Goal: Task Accomplishment & Management: Manage account settings

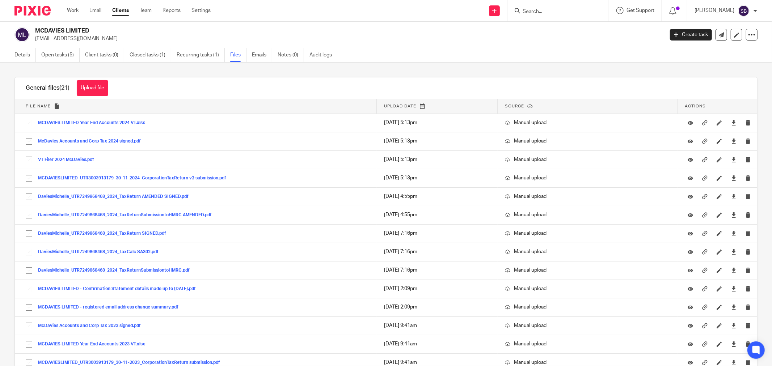
click at [548, 12] on input "Search" at bounding box center [554, 12] width 65 height 7
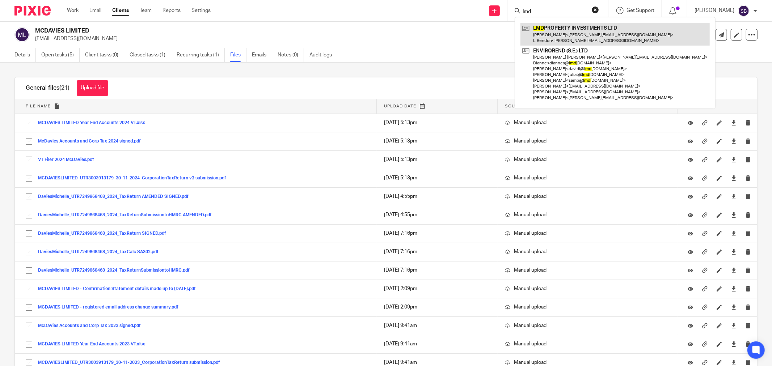
type input "lmd"
click at [561, 41] on link at bounding box center [614, 34] width 189 height 22
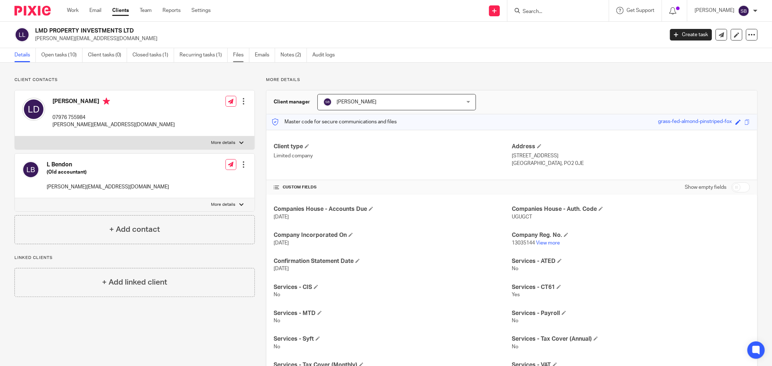
click at [244, 55] on link "Files" at bounding box center [241, 55] width 16 height 14
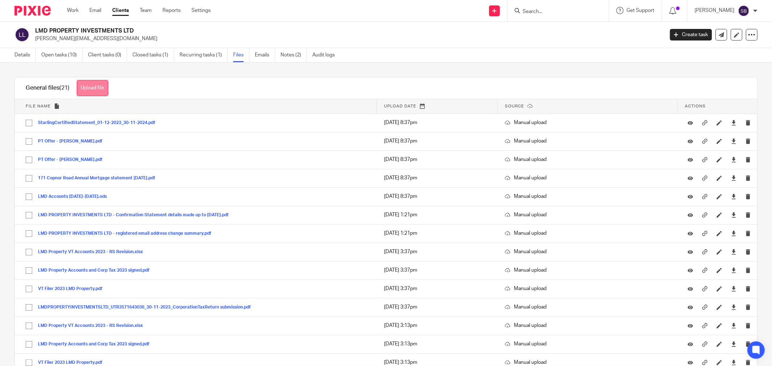
click at [91, 92] on button "Upload file" at bounding box center [92, 88] width 31 height 16
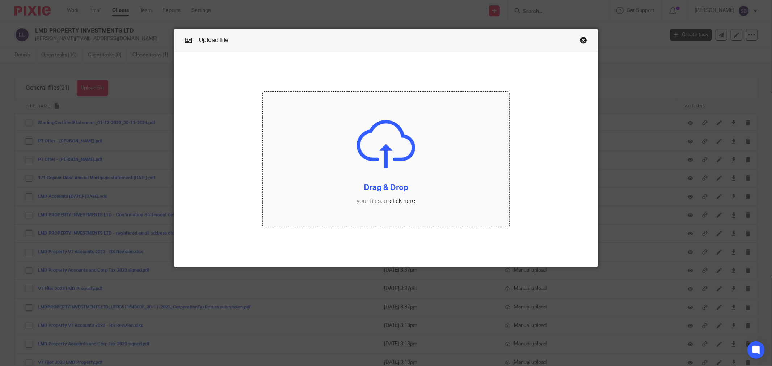
click at [393, 203] on input "file" at bounding box center [386, 160] width 246 height 136
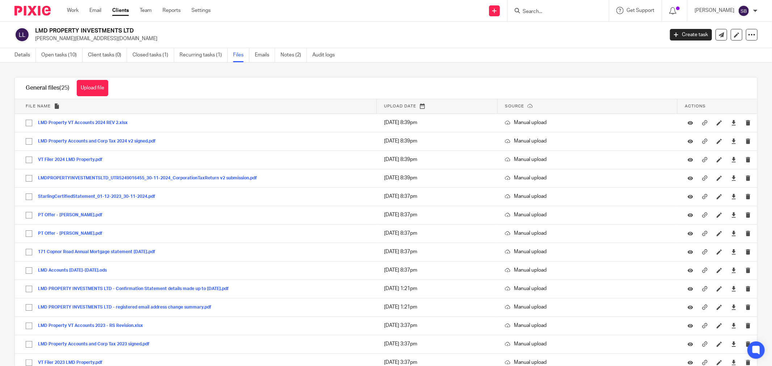
click at [566, 12] on input "Search" at bounding box center [554, 12] width 65 height 7
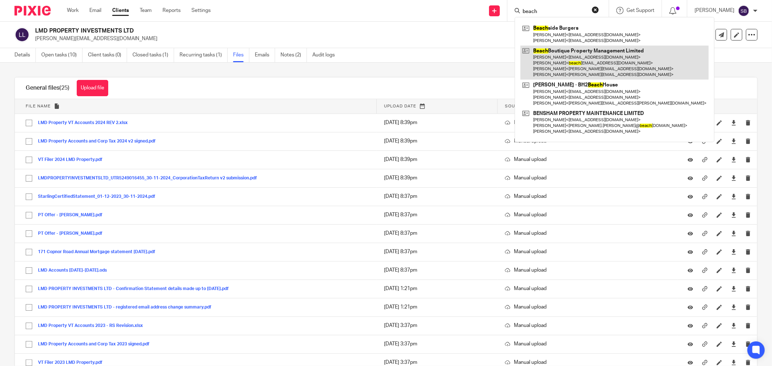
type input "beach"
click at [577, 59] on link at bounding box center [614, 63] width 188 height 34
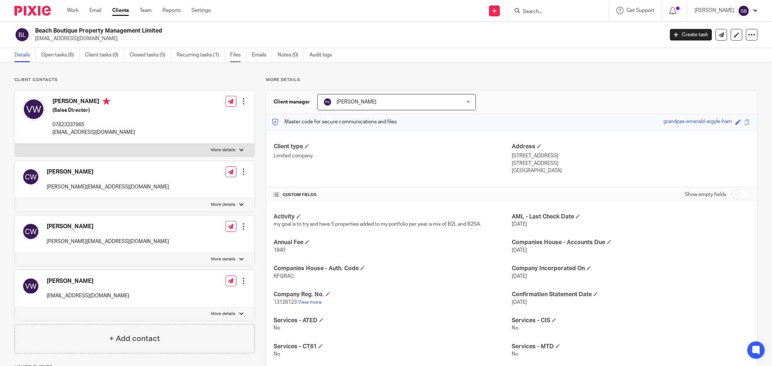
click at [233, 55] on link "Files" at bounding box center [238, 55] width 16 height 14
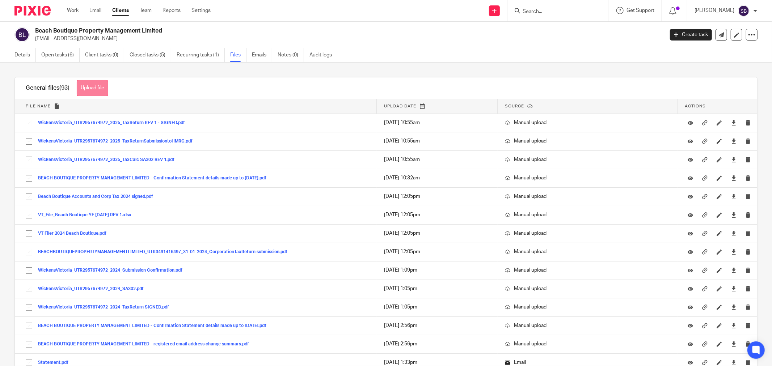
click at [92, 91] on button "Upload file" at bounding box center [92, 88] width 31 height 16
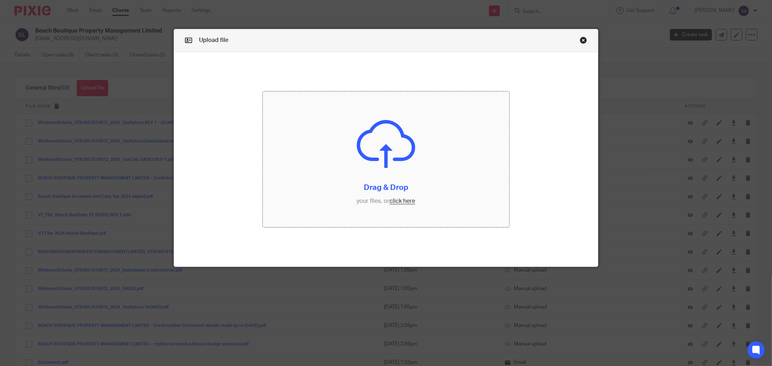
click at [403, 203] on input "file" at bounding box center [386, 160] width 246 height 136
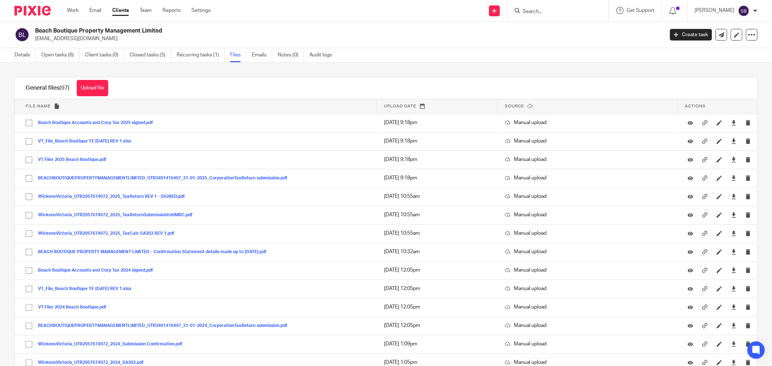
click at [560, 13] on input "Search" at bounding box center [554, 12] width 65 height 7
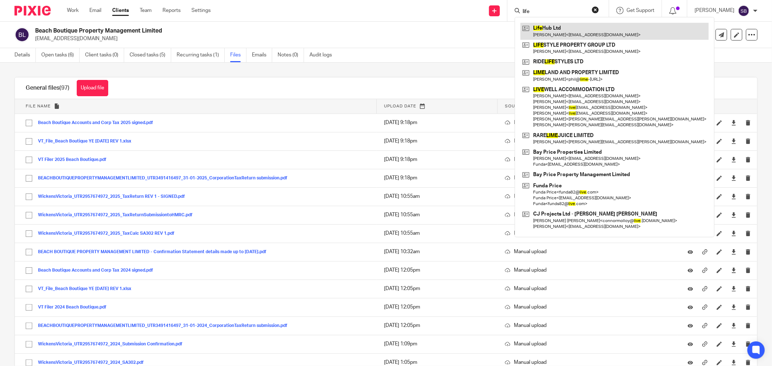
type input "life"
click at [566, 28] on link at bounding box center [614, 31] width 188 height 17
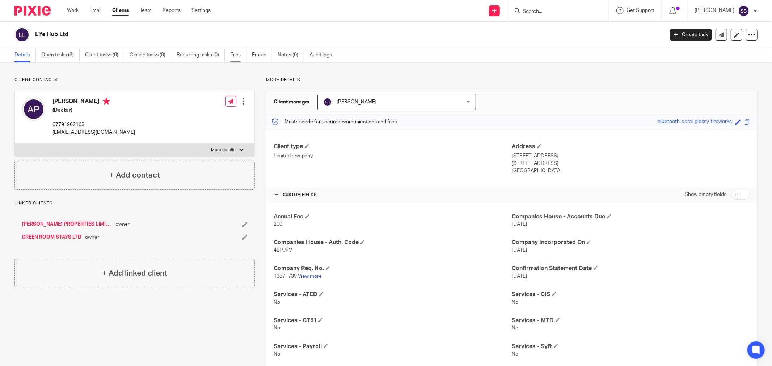
click at [238, 57] on link "Files" at bounding box center [238, 55] width 16 height 14
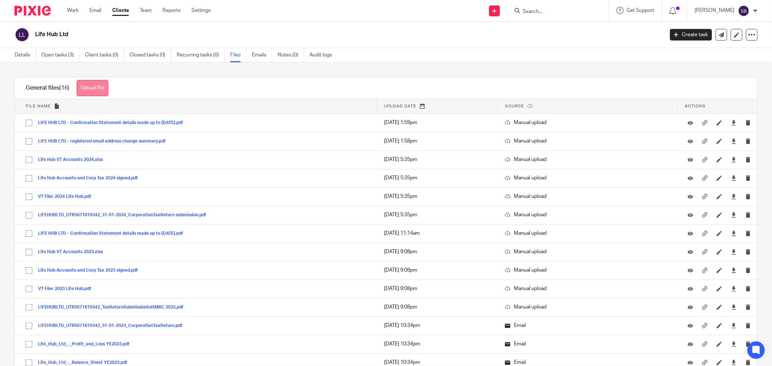
click at [87, 85] on button "Upload file" at bounding box center [92, 88] width 31 height 16
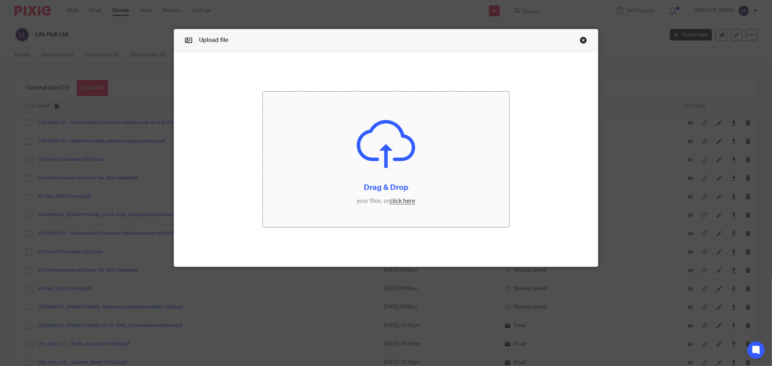
click at [408, 203] on input "file" at bounding box center [386, 160] width 246 height 136
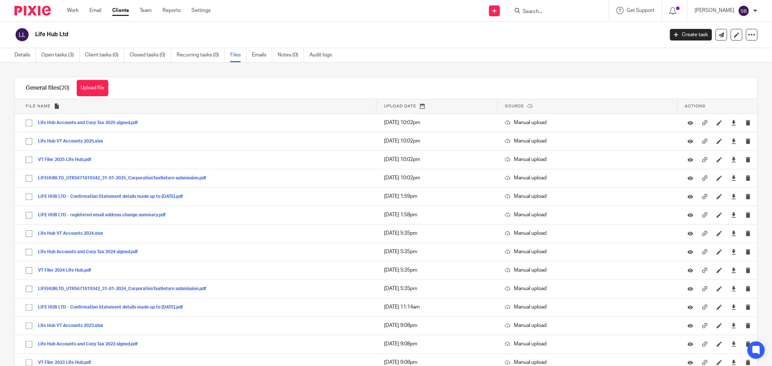
click at [552, 15] on div at bounding box center [557, 10] width 101 height 21
click at [557, 9] on input "Search" at bounding box center [554, 12] width 65 height 7
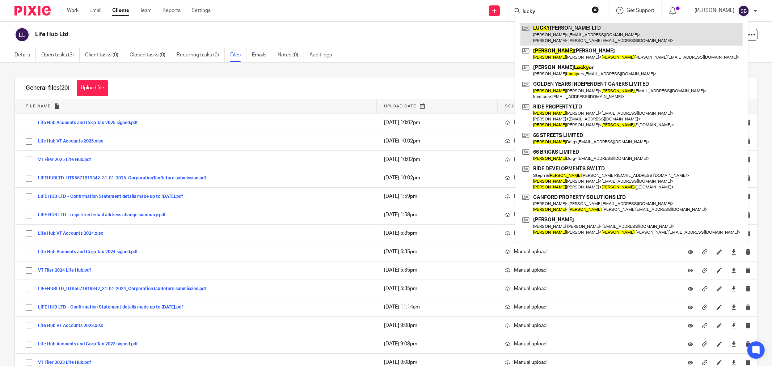
type input "lucky"
click at [557, 34] on link at bounding box center [631, 34] width 222 height 22
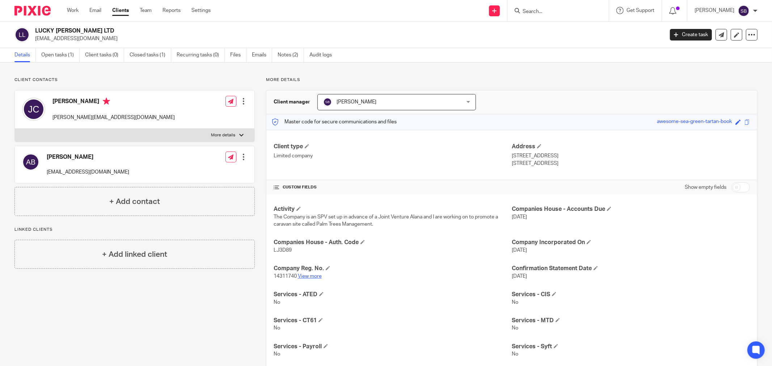
click at [307, 276] on link "View more" at bounding box center [310, 276] width 24 height 5
drag, startPoint x: 270, startPoint y: 251, endPoint x: 296, endPoint y: 250, distance: 26.0
click at [296, 250] on div "Activity The Company is an SPV set up in advance of a Joint Venture Alana and I…" at bounding box center [511, 334] width 491 height 278
copy span "LJ3D89"
click at [232, 55] on link "Files" at bounding box center [238, 55] width 16 height 14
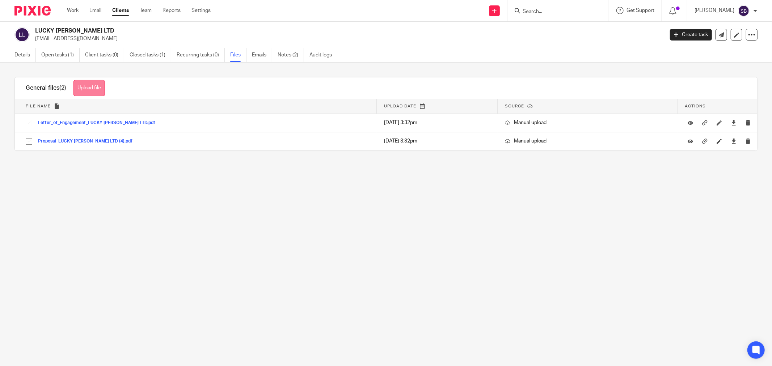
click at [92, 85] on button "Upload file" at bounding box center [88, 88] width 31 height 16
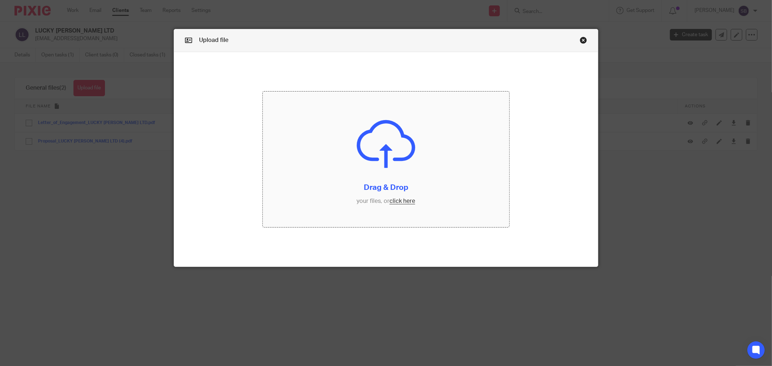
click at [403, 201] on input "file" at bounding box center [386, 160] width 246 height 136
